Goal: Find specific page/section: Find specific page/section

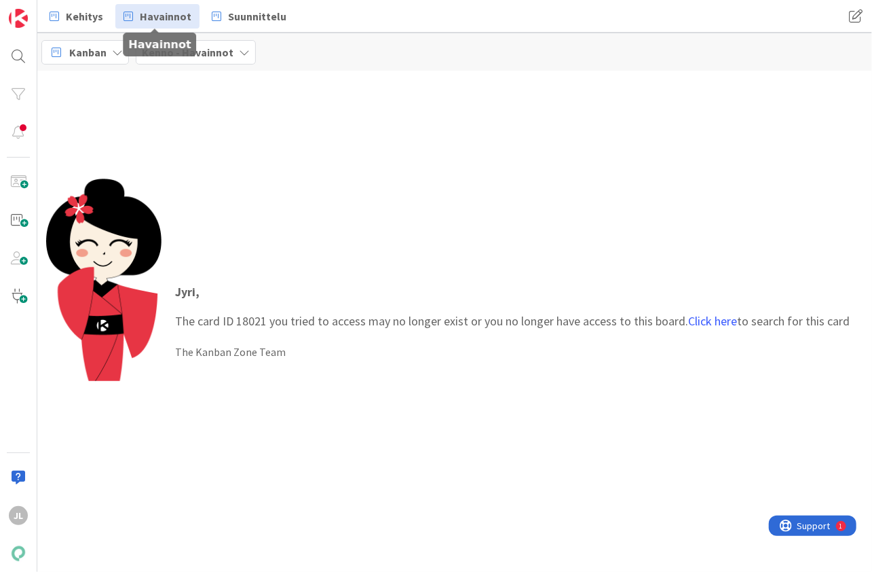
click at [176, 16] on span "Havainnot" at bounding box center [166, 16] width 52 height 16
